Goal: Information Seeking & Learning: Learn about a topic

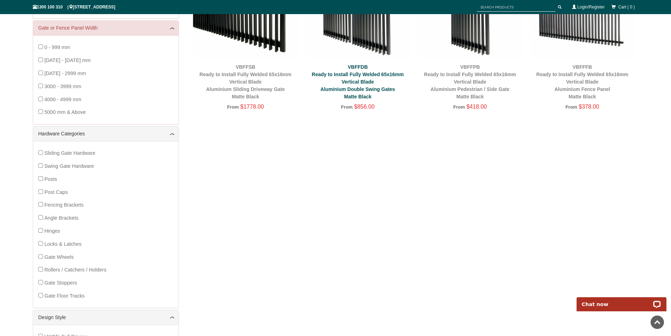
scroll to position [158, 0]
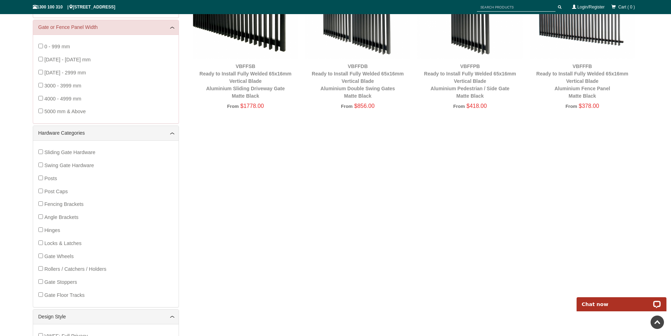
click at [75, 166] on span "Swing Gate Hardware" at bounding box center [69, 165] width 50 height 6
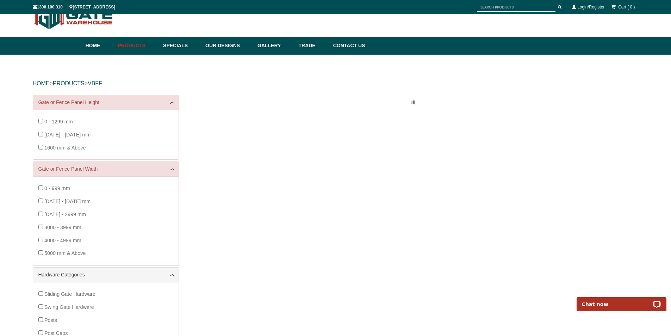
scroll to position [18, 0]
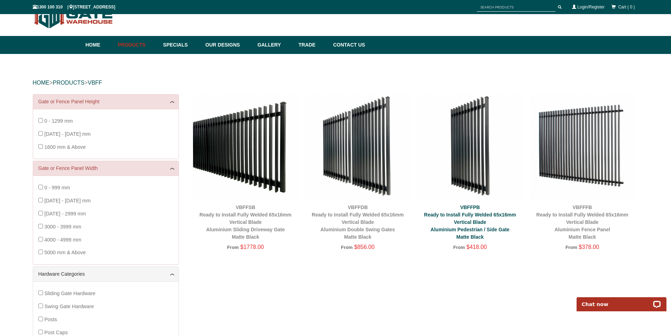
click at [471, 216] on link "VBFFPB Ready to Install Fully Welded 65x16mm Vertical Blade Aluminium Pedestria…" at bounding box center [470, 221] width 92 height 35
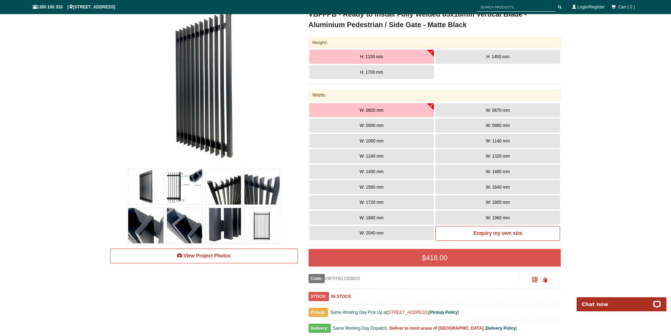
scroll to position [123, 0]
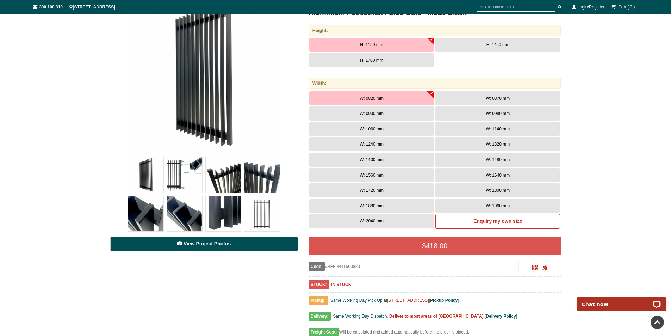
click at [211, 243] on span "View Project Photos" at bounding box center [206, 243] width 47 height 6
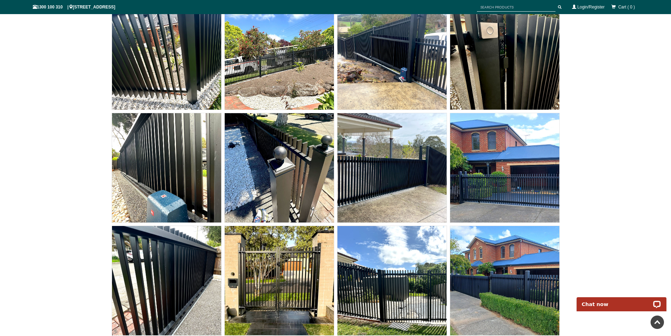
scroll to position [3985, 0]
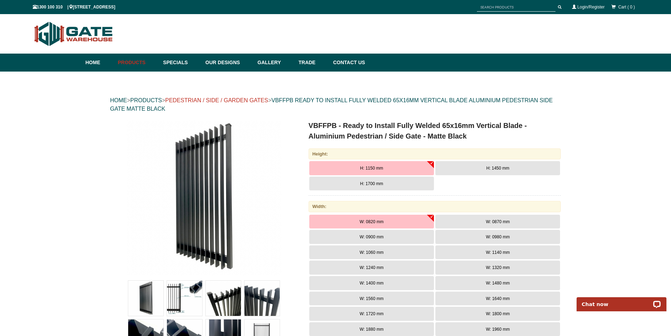
click at [261, 100] on link "PEDESTRIAN / SIDE / GARDEN GATES" at bounding box center [216, 100] width 103 height 6
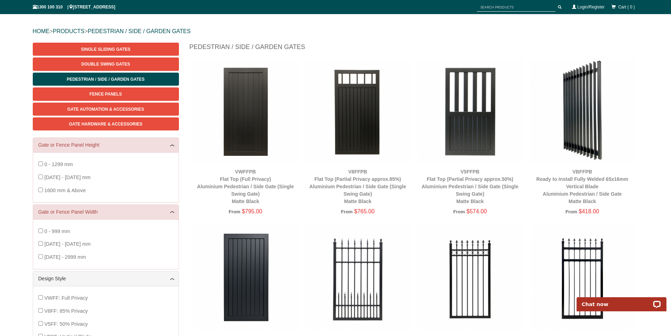
scroll to position [70, 0]
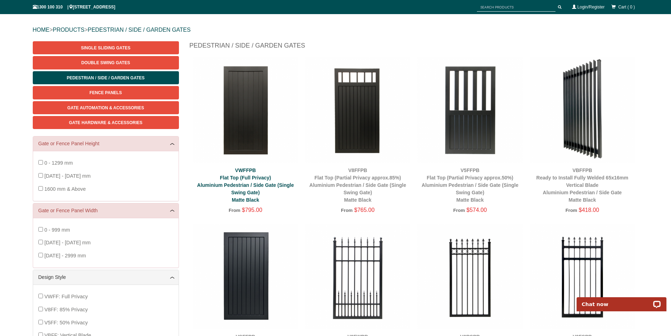
click at [252, 190] on link "VWFFPB Flat Top (Full Privacy) Aluminium Pedestrian / Side Gate (Single Swing G…" at bounding box center [245, 184] width 97 height 35
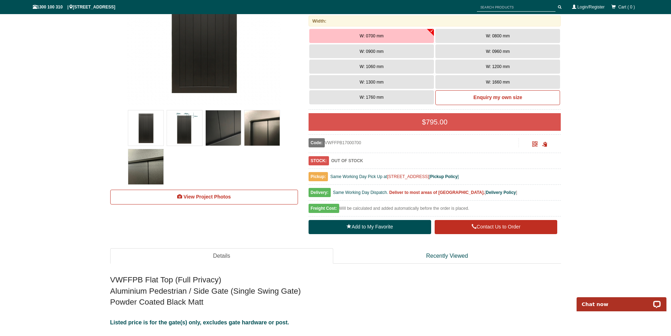
scroll to position [194, 0]
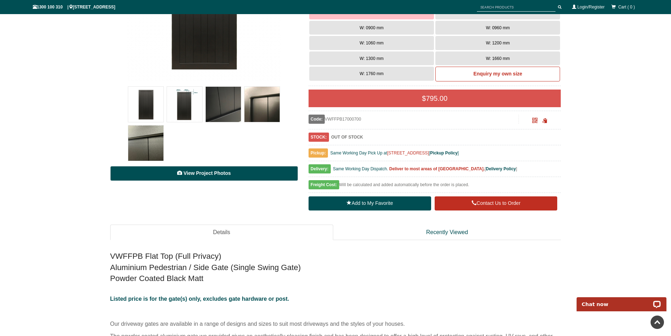
click at [214, 174] on span "View Project Photos" at bounding box center [206, 173] width 47 height 6
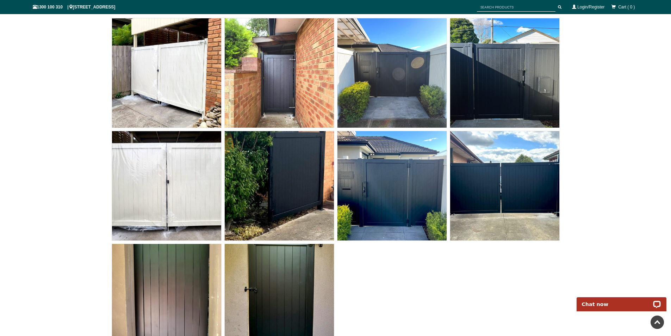
scroll to position [2175, 0]
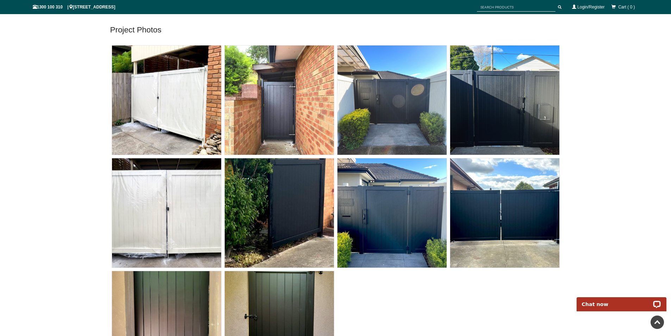
click at [289, 117] on img at bounding box center [279, 99] width 109 height 109
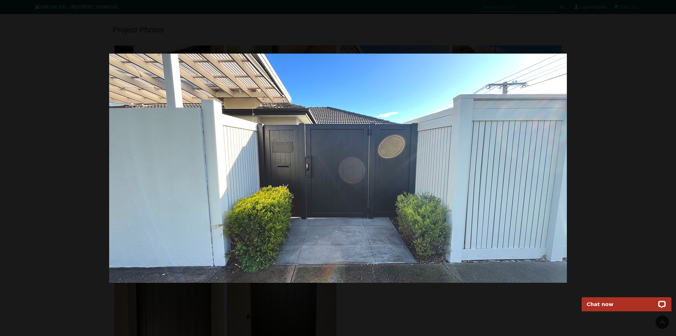
click at [596, 76] on div at bounding box center [338, 168] width 676 height 336
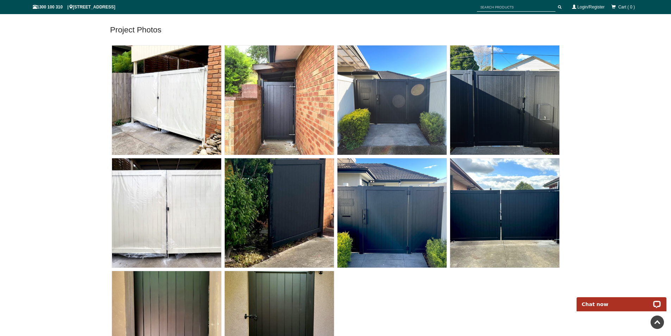
click at [299, 90] on img at bounding box center [279, 99] width 109 height 109
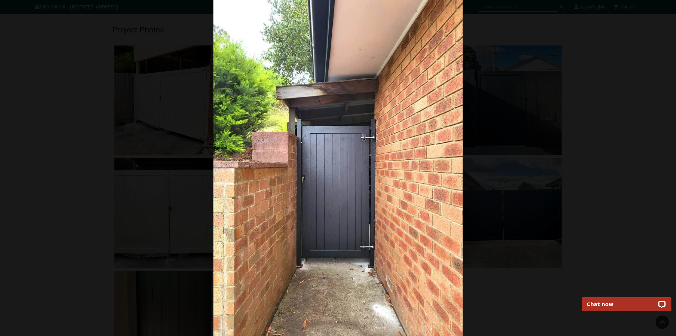
click at [391, 182] on img at bounding box center [337, 168] width 249 height 336
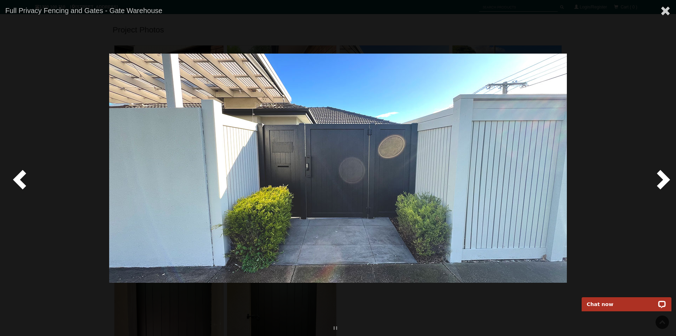
click at [18, 178] on span at bounding box center [21, 178] width 21 height 21
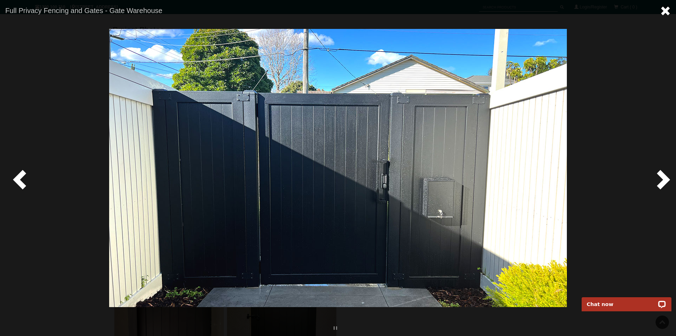
click at [668, 12] on span at bounding box center [665, 11] width 11 height 11
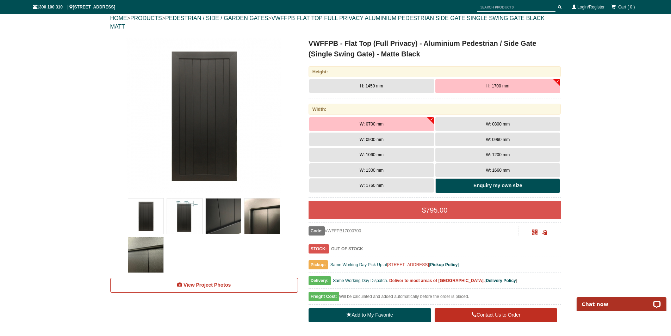
scroll to position [0, 0]
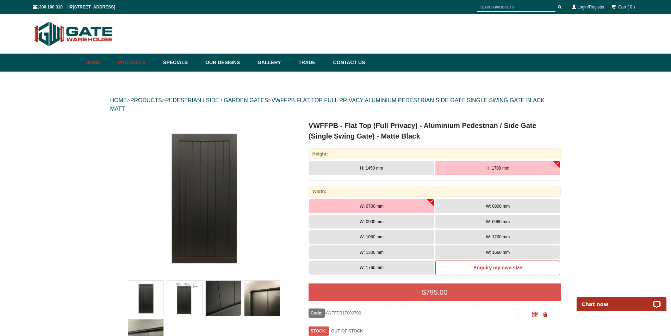
click at [93, 61] on link "Home" at bounding box center [100, 63] width 29 height 18
